Goal: Information Seeking & Learning: Learn about a topic

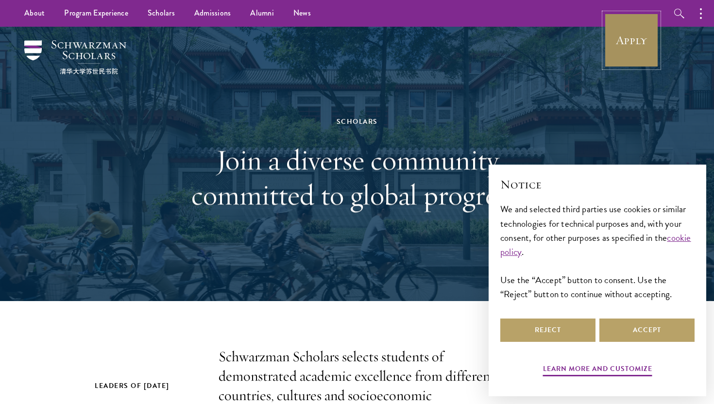
click at [651, 30] on link "Apply" at bounding box center [631, 40] width 54 height 54
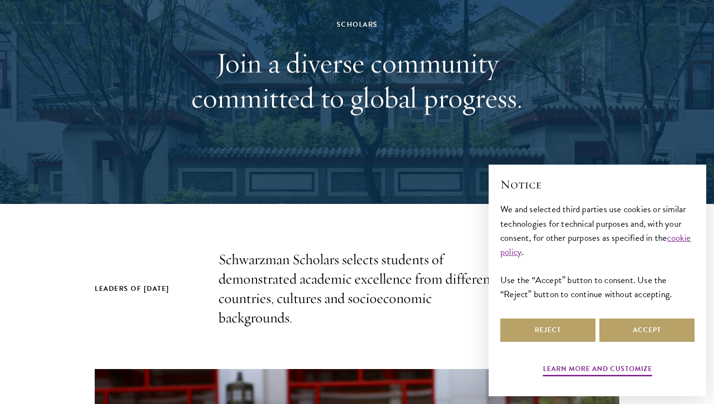
scroll to position [103, 0]
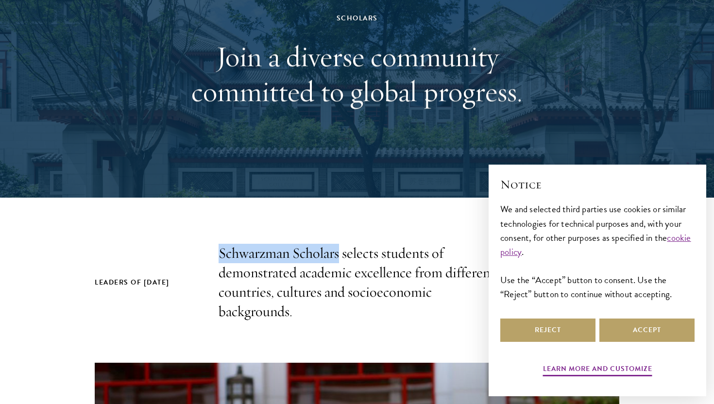
drag, startPoint x: 221, startPoint y: 257, endPoint x: 340, endPoint y: 258, distance: 118.5
click at [340, 258] on p "Schwarzman Scholars selects students of demonstrated academic excellence from d…" at bounding box center [357, 283] width 277 height 78
copy p "Schwarzman Scholars"
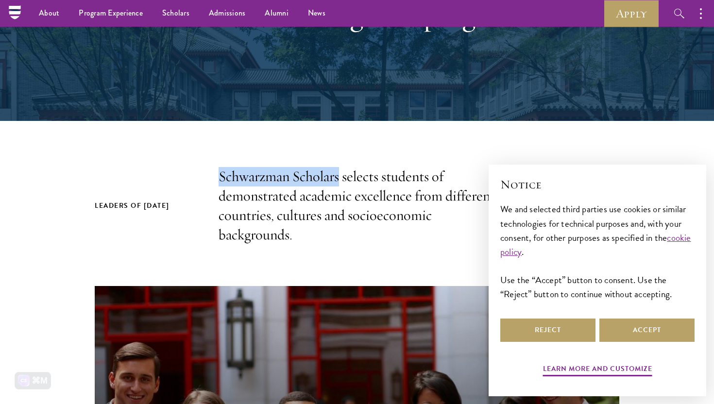
scroll to position [0, 0]
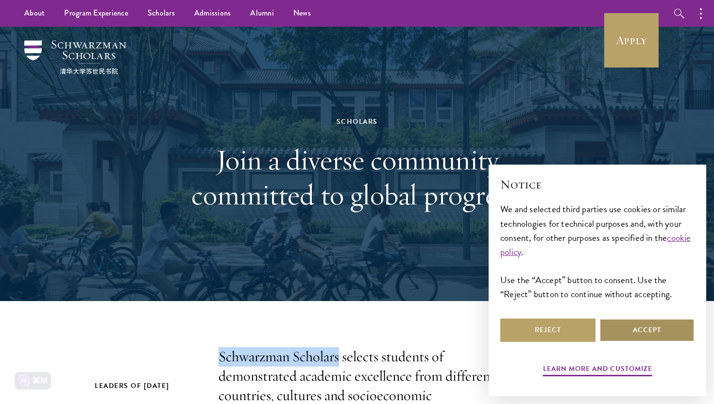
click at [649, 333] on button "Accept" at bounding box center [647, 330] width 95 height 23
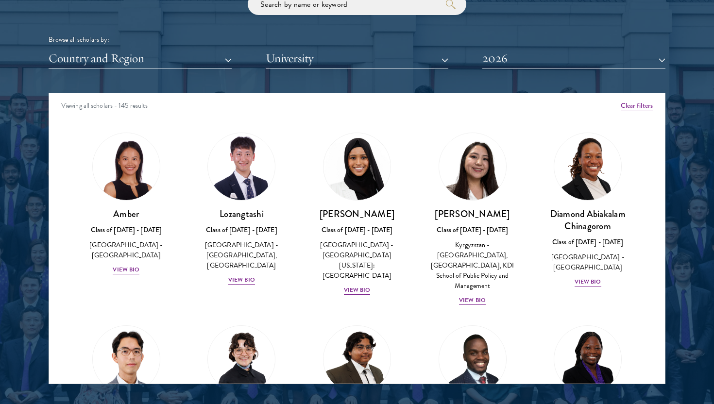
scroll to position [1200, 0]
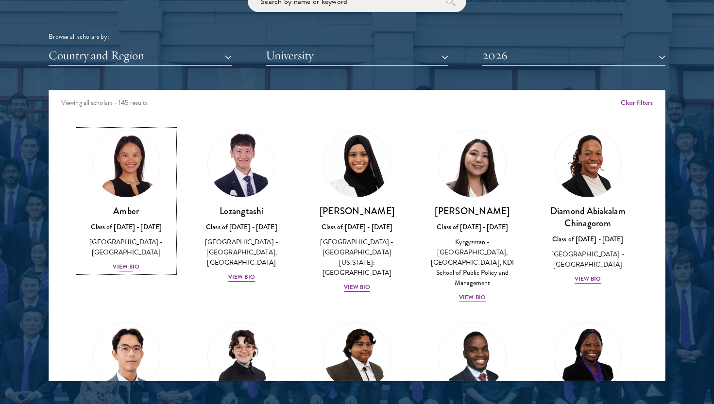
click at [135, 262] on div "View Bio" at bounding box center [126, 266] width 27 height 9
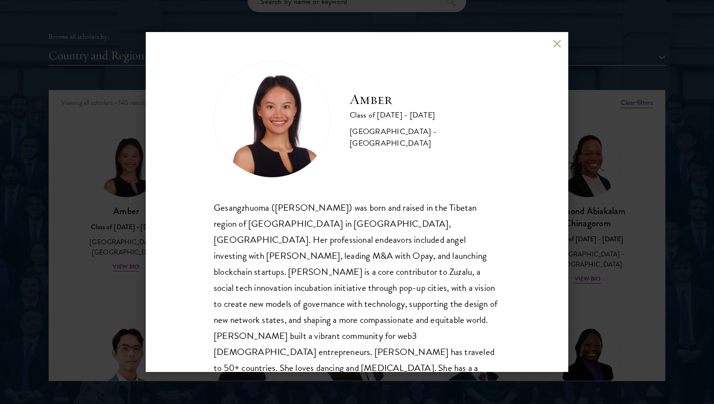
scroll to position [17, 0]
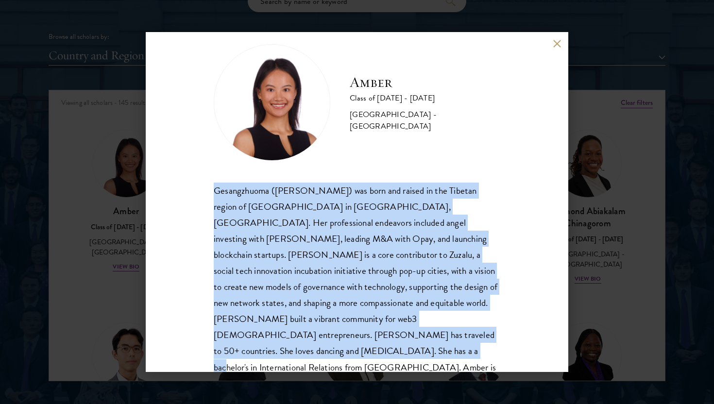
drag, startPoint x: 215, startPoint y: 192, endPoint x: 385, endPoint y: 334, distance: 221.5
click at [385, 334] on div "Gesangzhuoma ([PERSON_NAME]) was born and raised in the Tibetan region of [GEOG…" at bounding box center [357, 287] width 287 height 209
copy div "Gesangzhuoma ([PERSON_NAME]) was born and raised in the Tibetan region of [GEOG…"
